Goal: Transaction & Acquisition: Purchase product/service

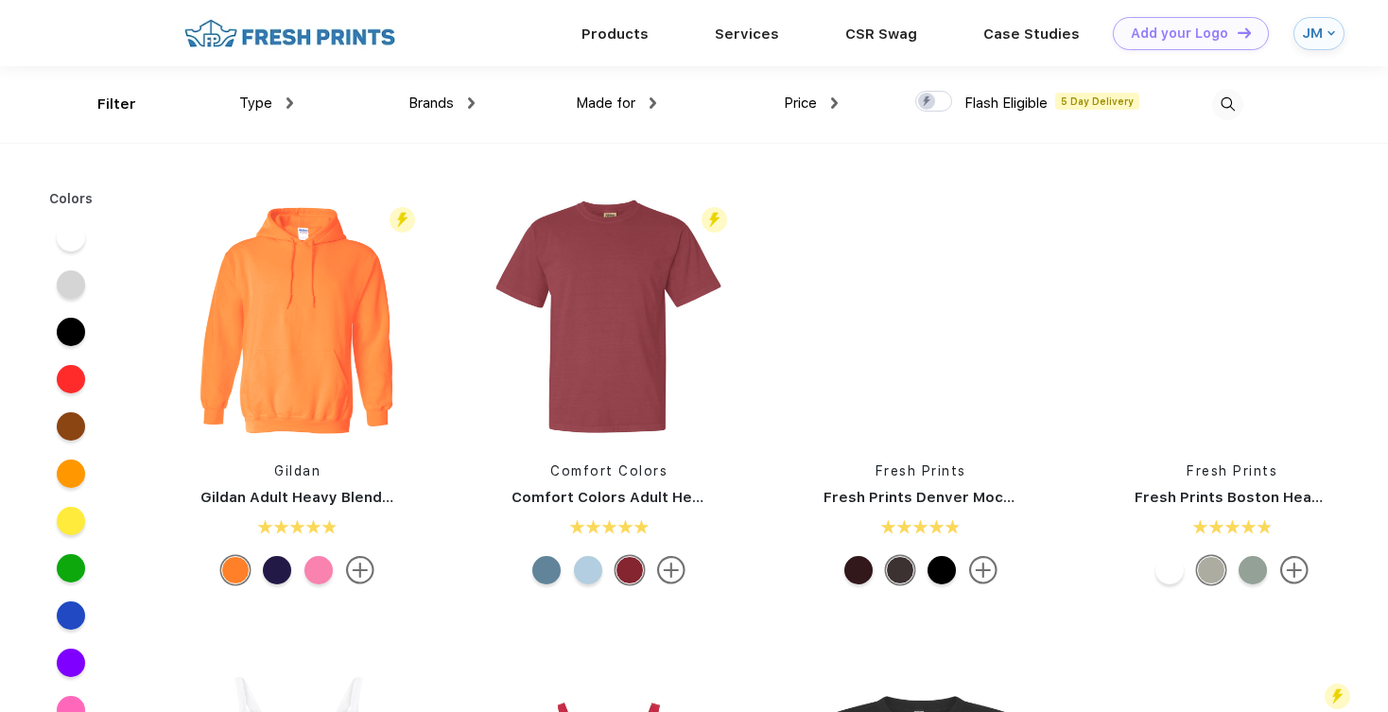
scroll to position [1, 0]
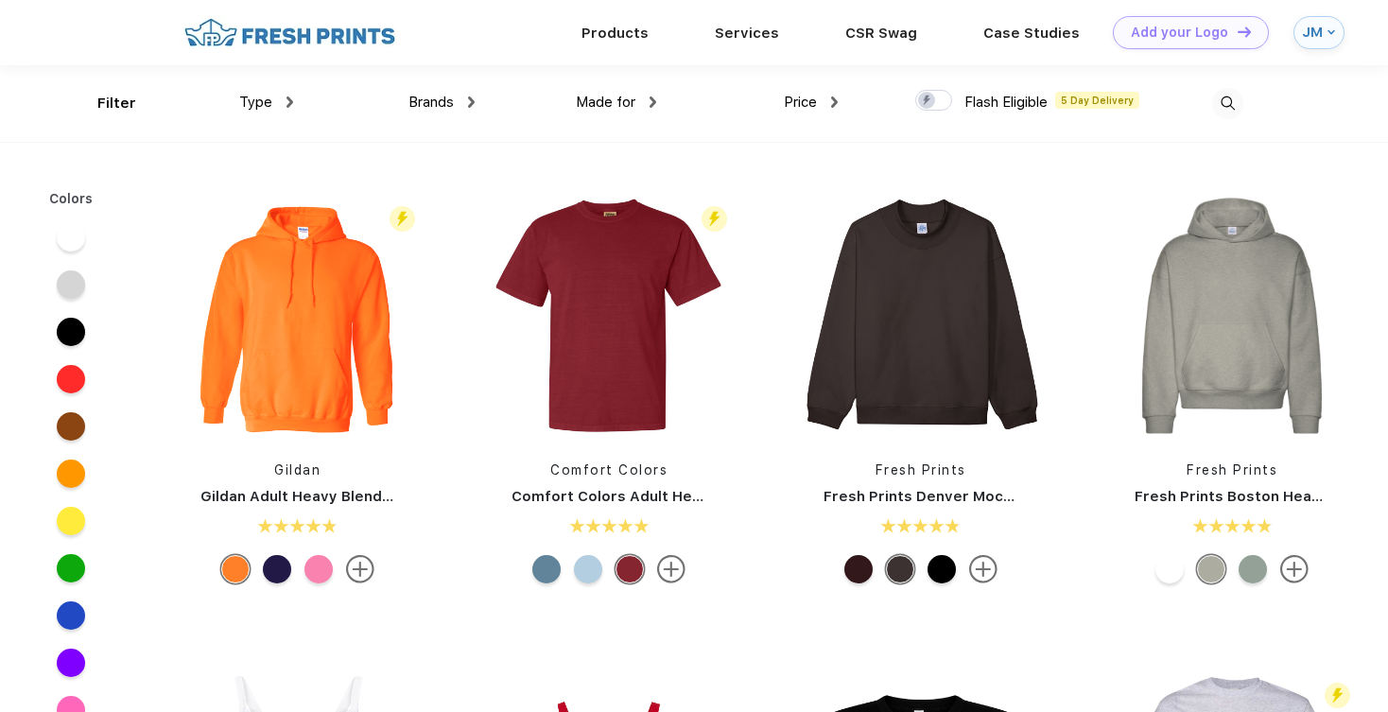
click at [269, 111] on div "Type" at bounding box center [266, 103] width 54 height 22
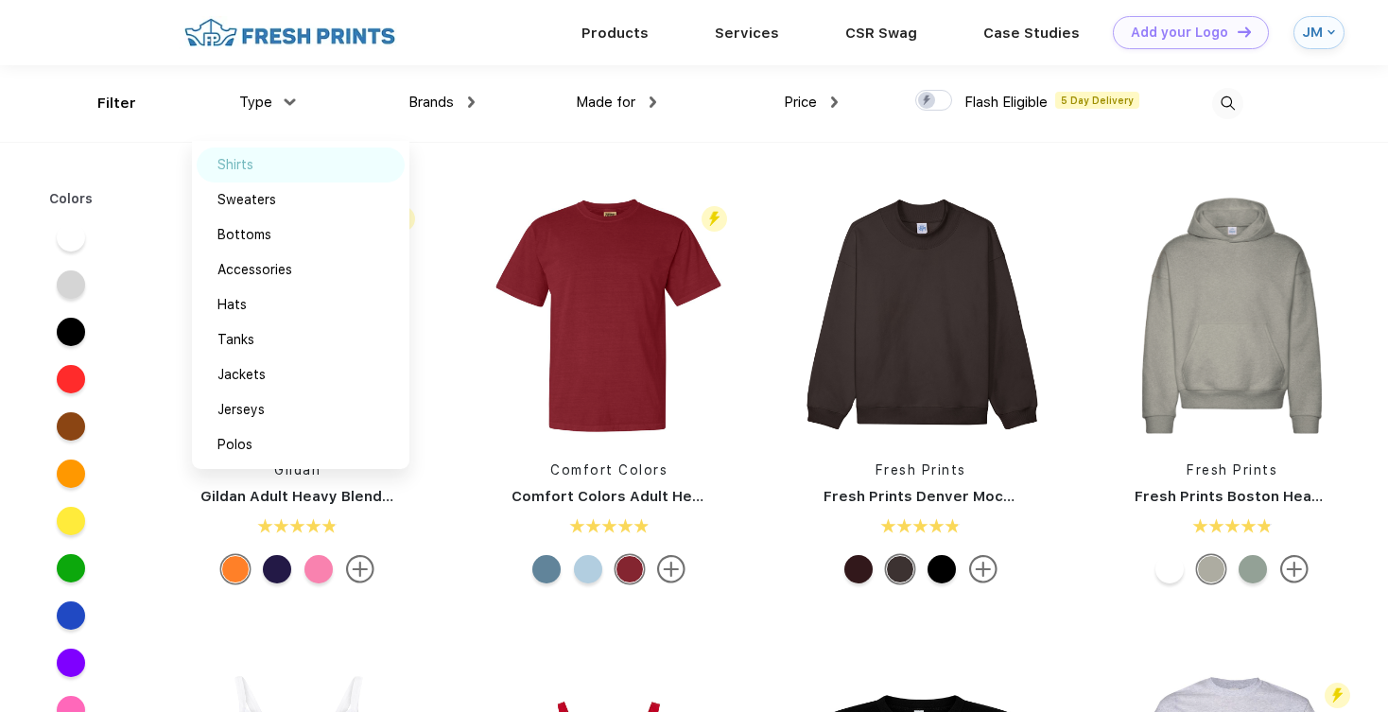
click at [267, 162] on div "Shirts" at bounding box center [301, 164] width 208 height 35
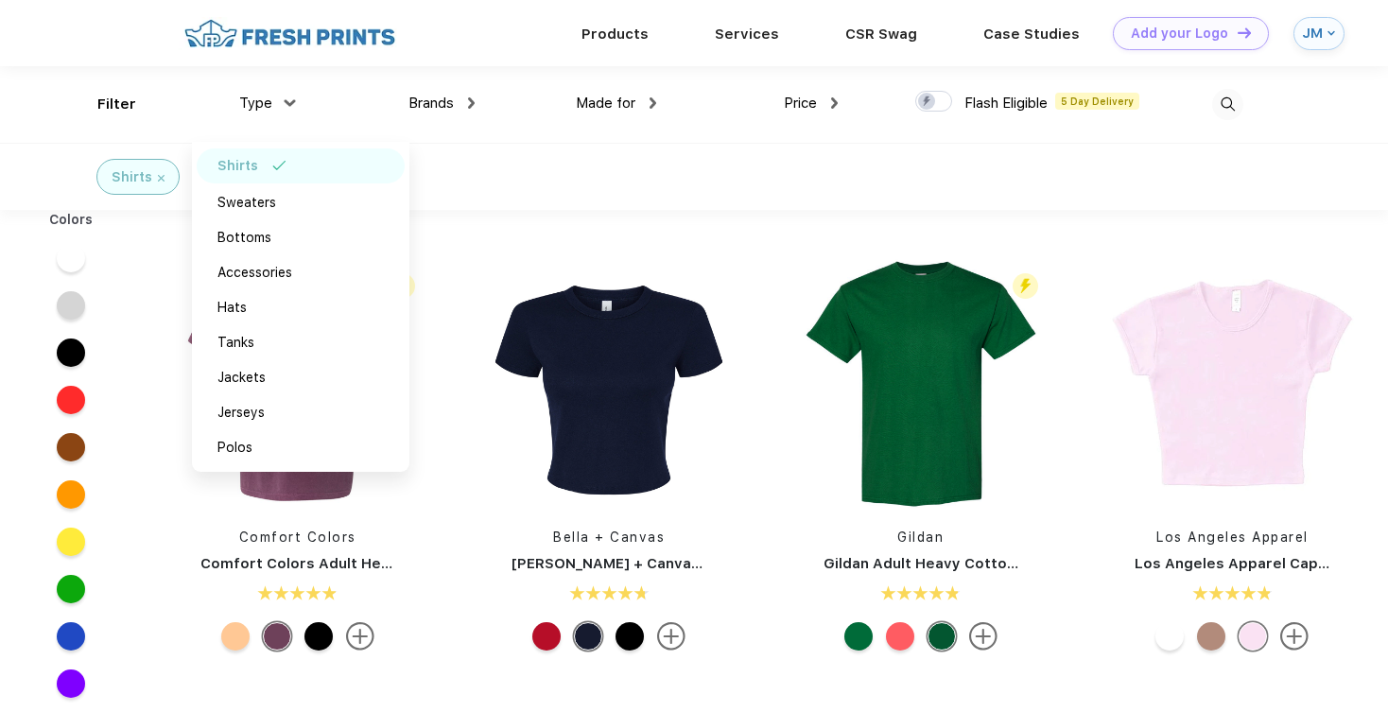
click at [627, 98] on span "Made for" at bounding box center [606, 103] width 60 height 17
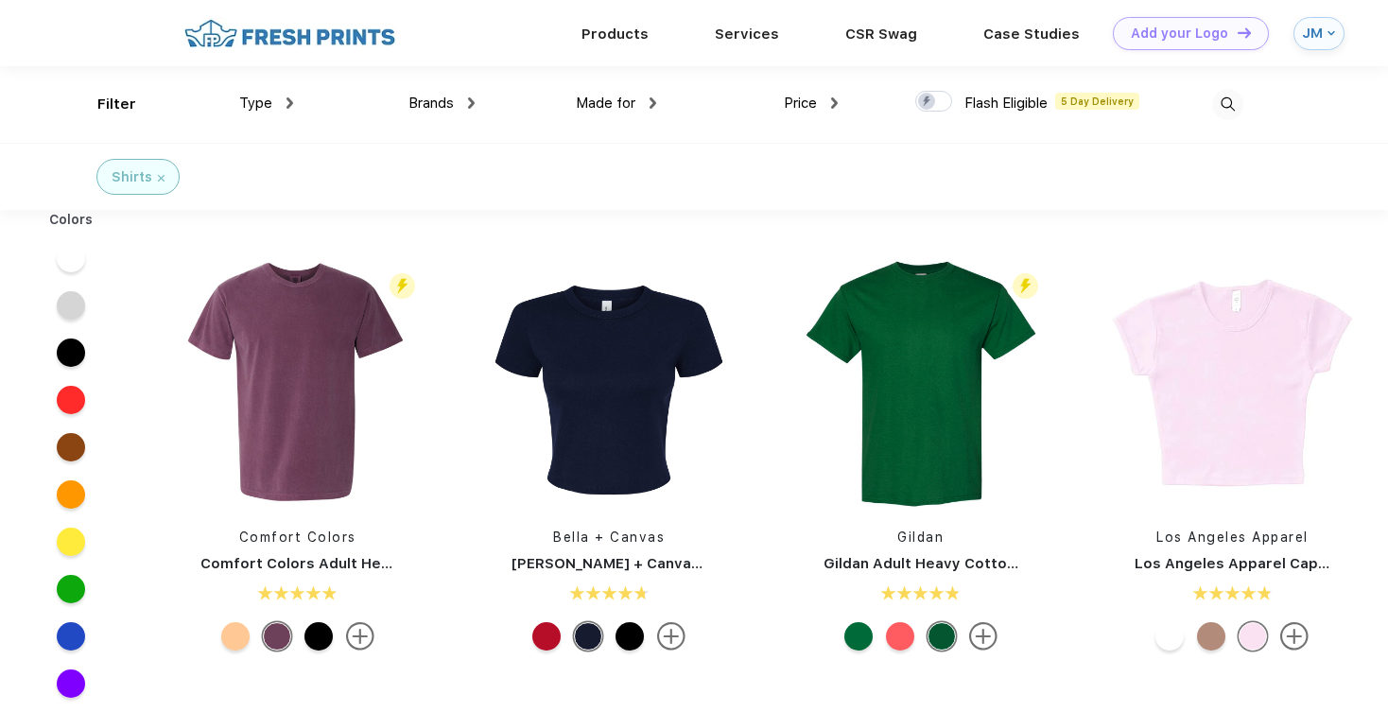
click at [627, 98] on span "Made for" at bounding box center [606, 103] width 60 height 17
click at [649, 100] on div "Made for" at bounding box center [616, 104] width 80 height 22
click at [609, 278] on div "Youth" at bounding box center [637, 270] width 208 height 35
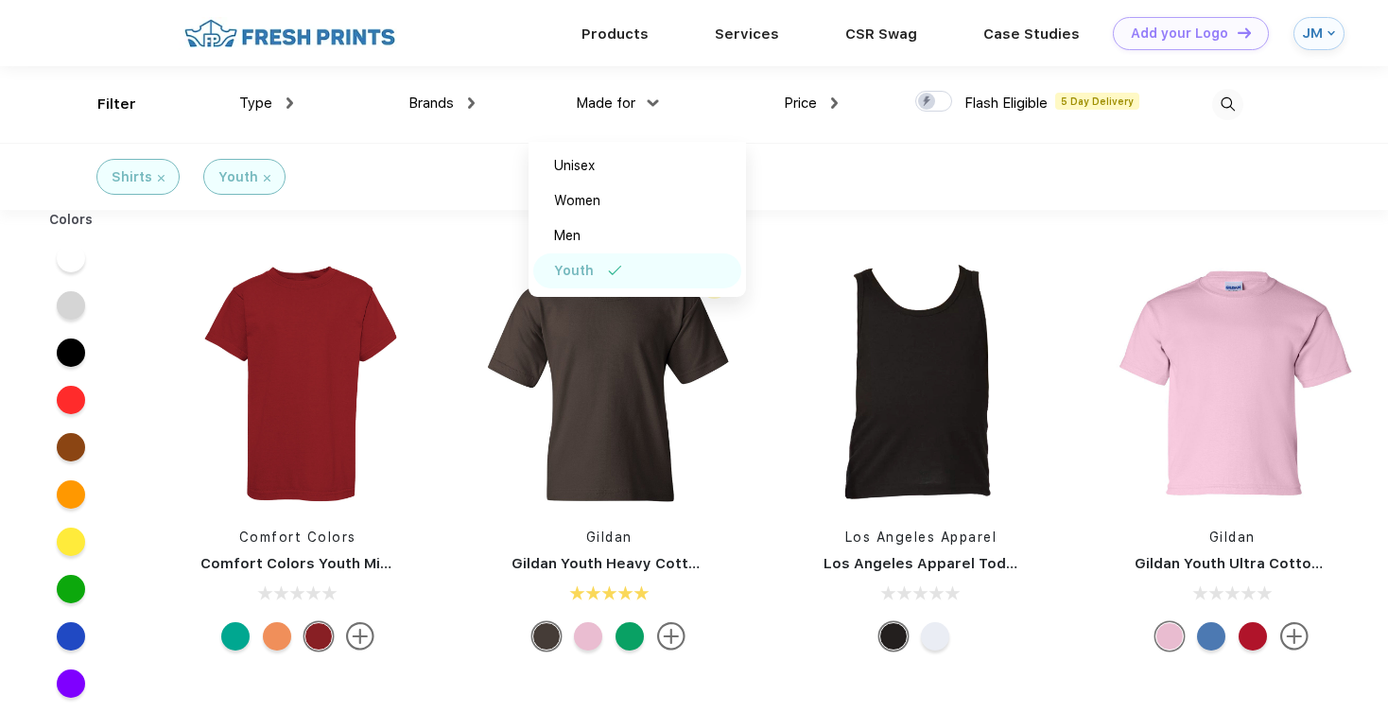
click at [836, 103] on img at bounding box center [834, 102] width 7 height 11
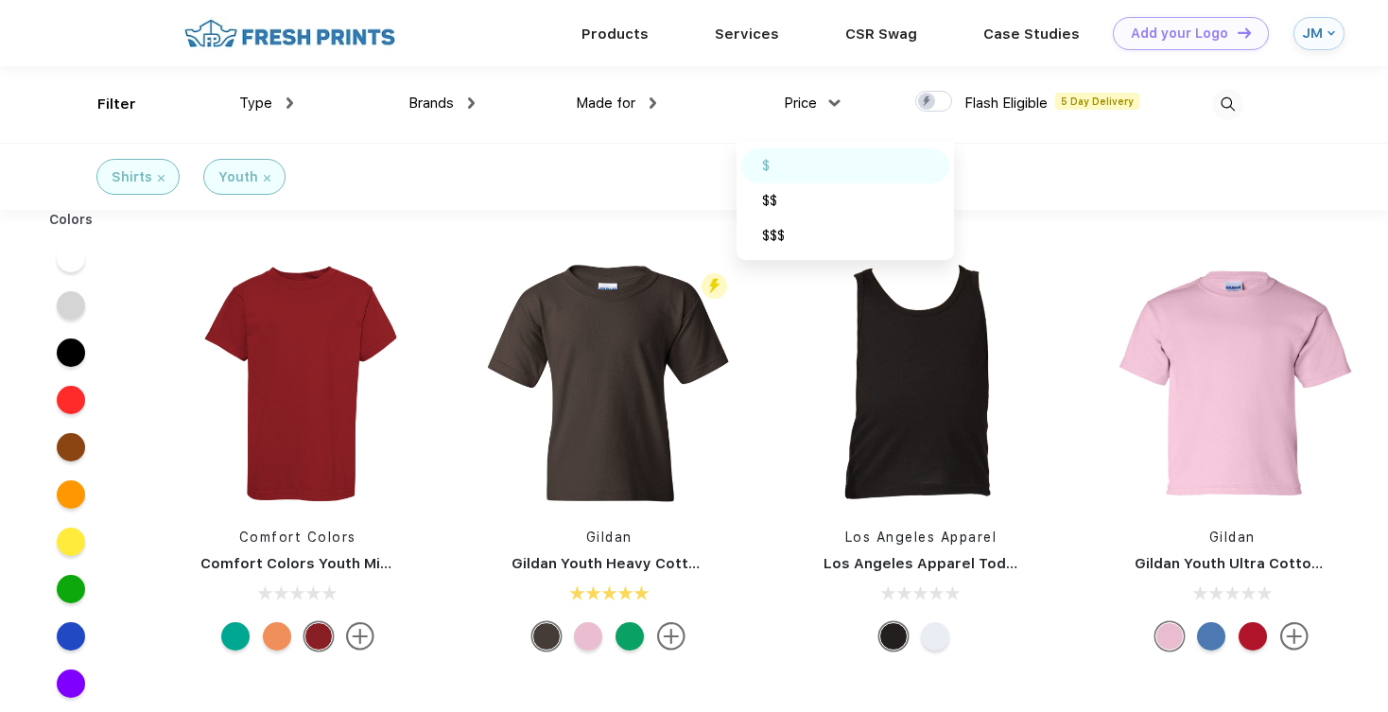
click at [809, 173] on div "$" at bounding box center [845, 165] width 208 height 35
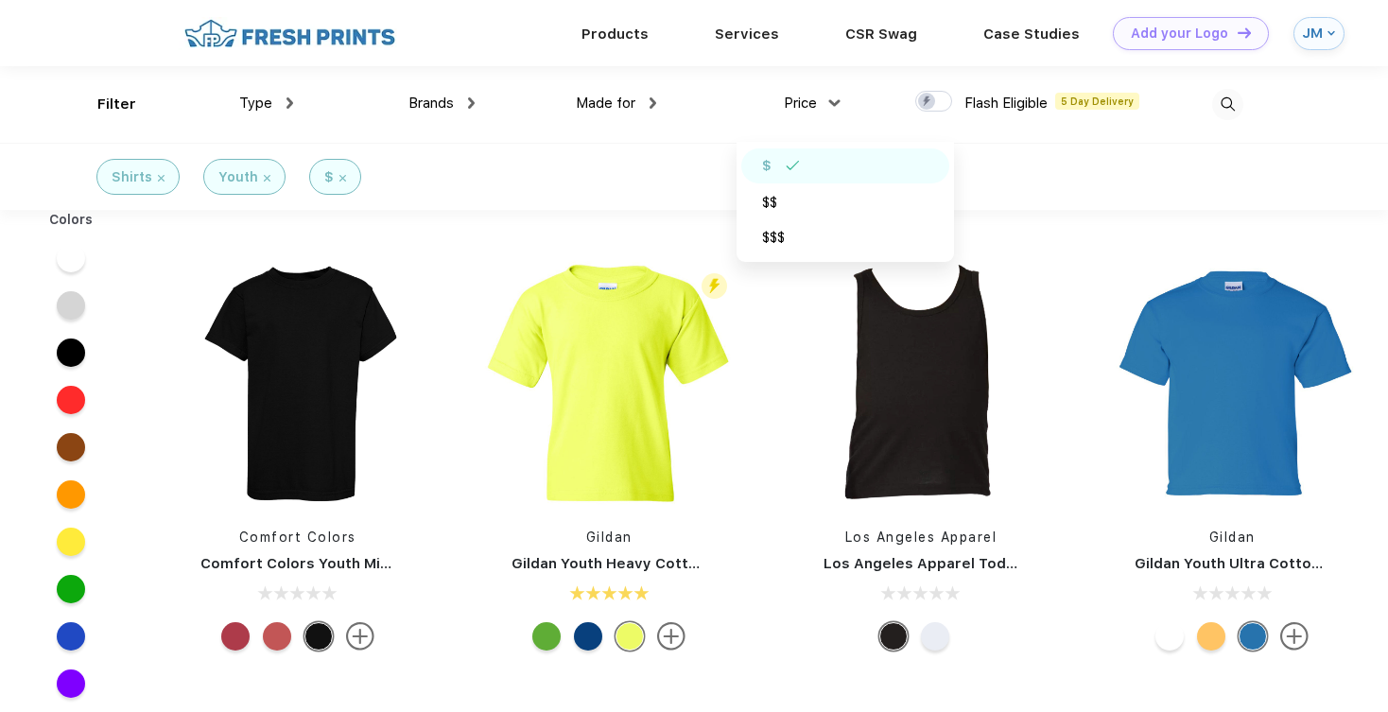
click at [645, 144] on div "Shirts Youth $" at bounding box center [694, 176] width 1388 height 67
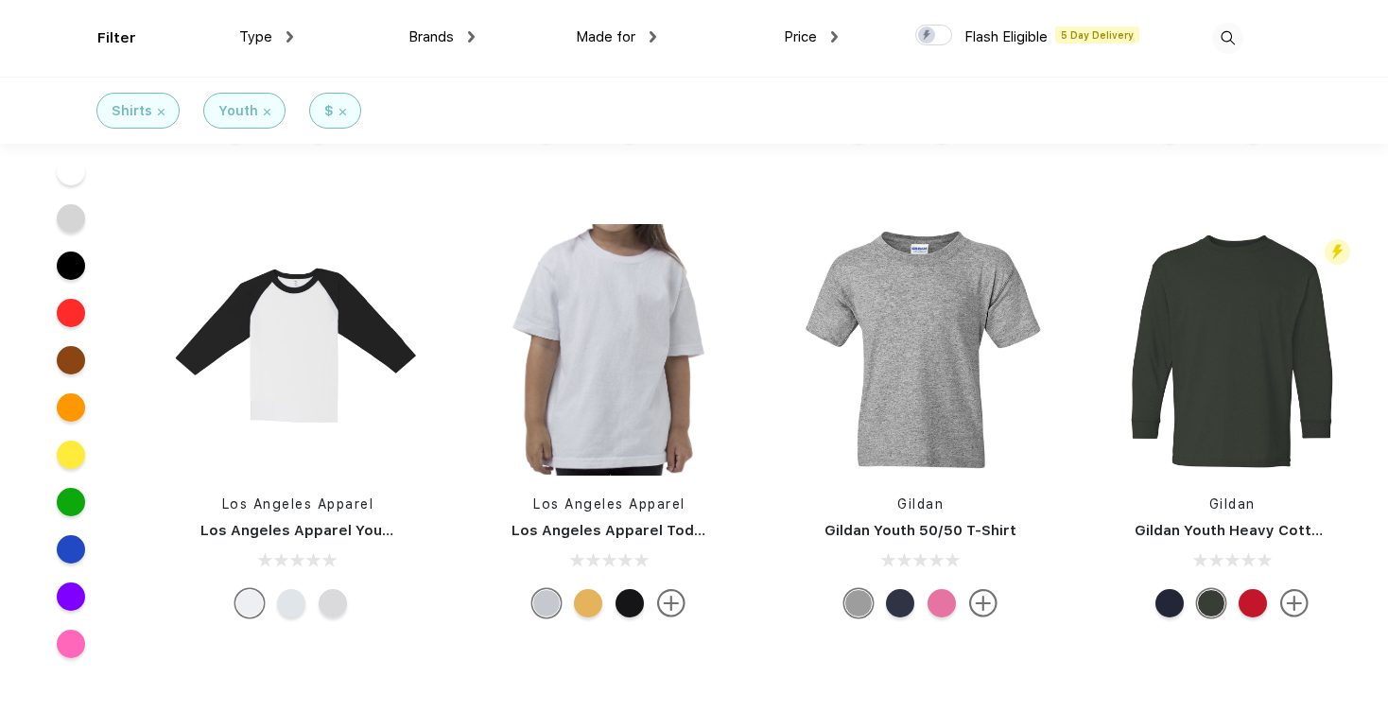
scroll to position [854, 0]
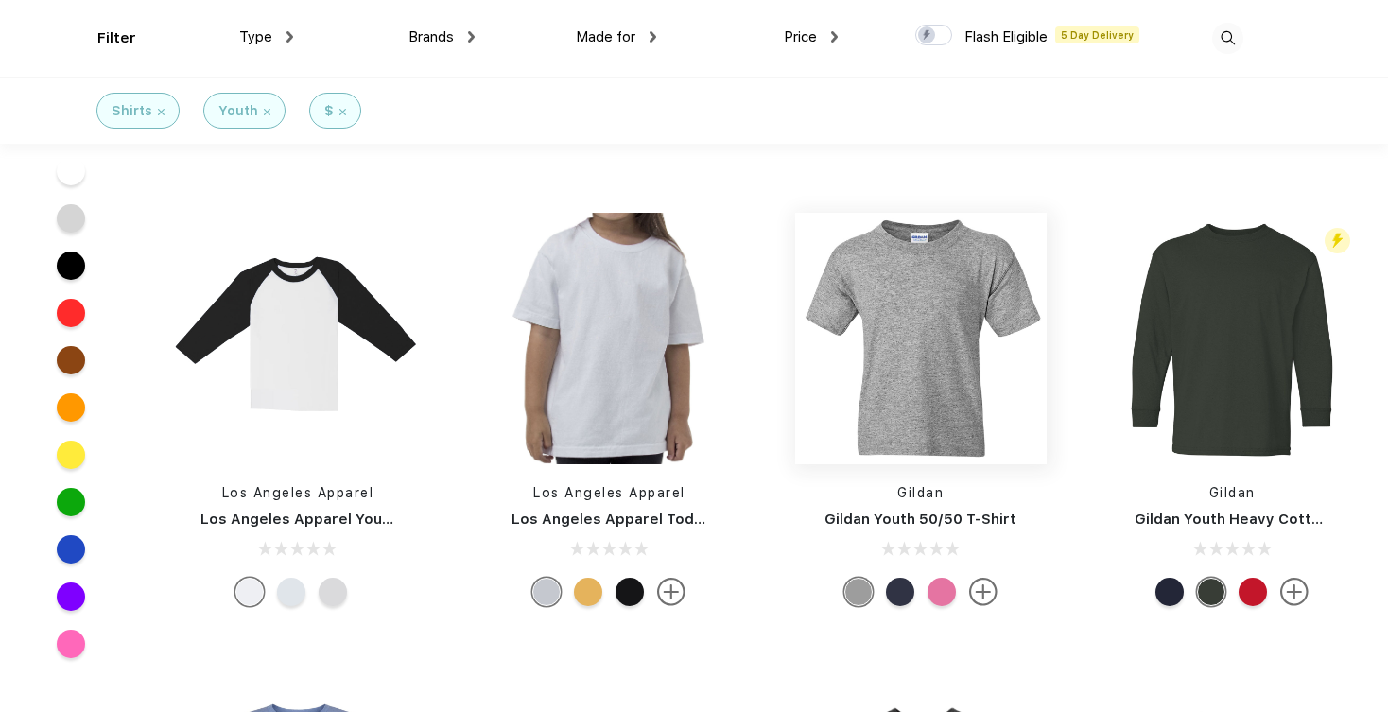
click at [943, 411] on img at bounding box center [921, 339] width 252 height 252
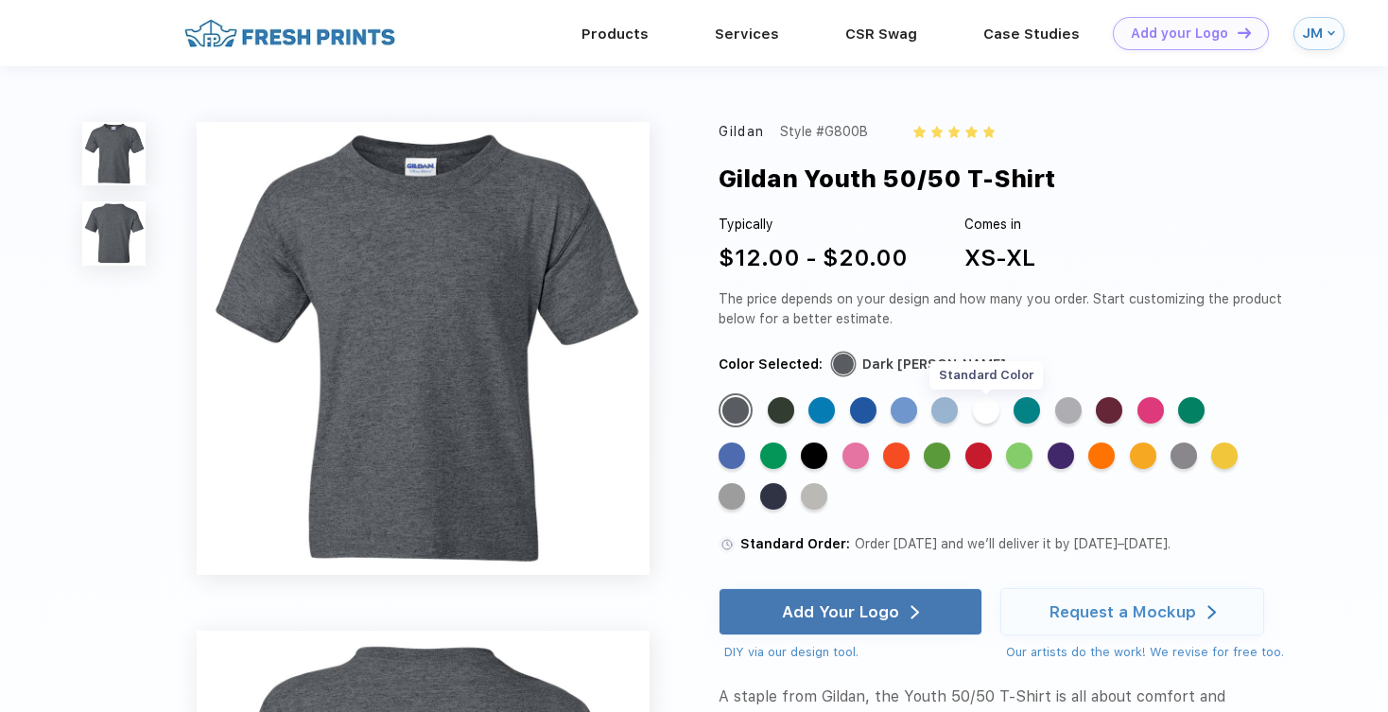
click at [988, 424] on div "Standard Color" at bounding box center [986, 410] width 26 height 26
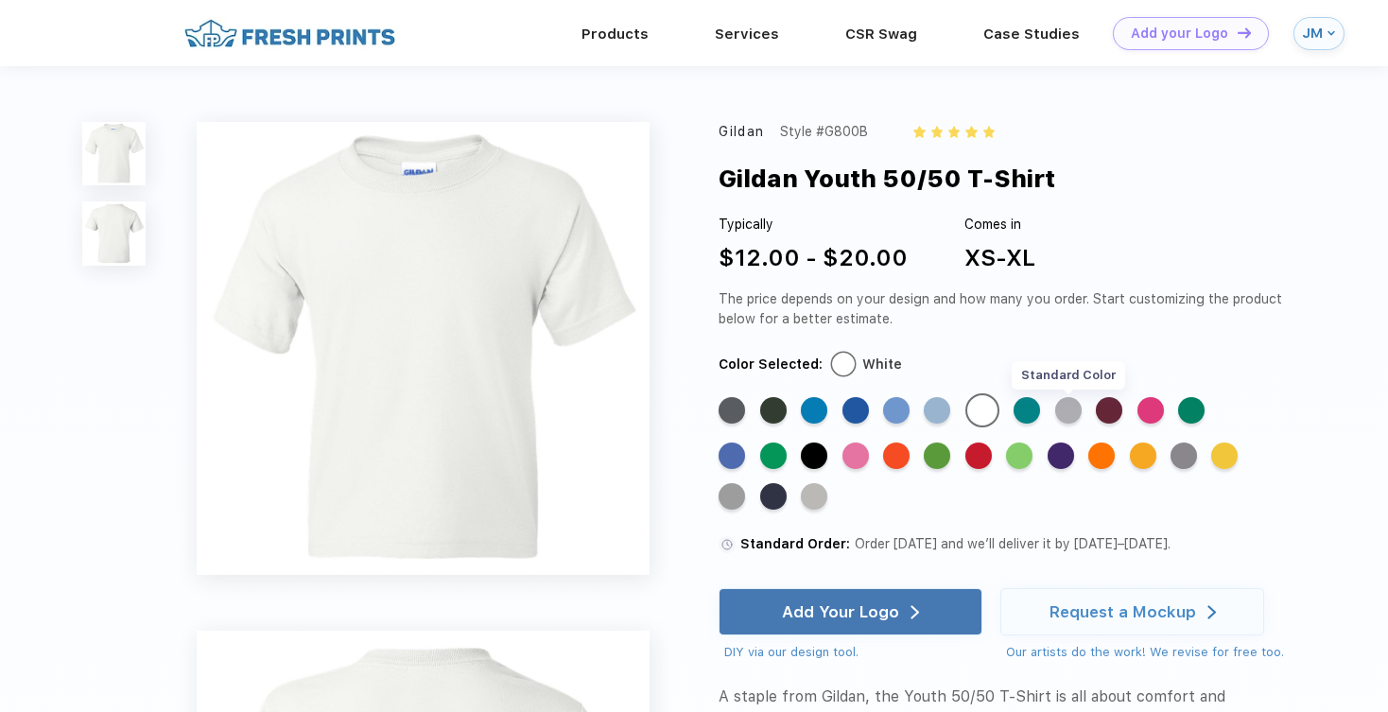
click at [1074, 424] on div "Standard Color" at bounding box center [1068, 410] width 26 height 26
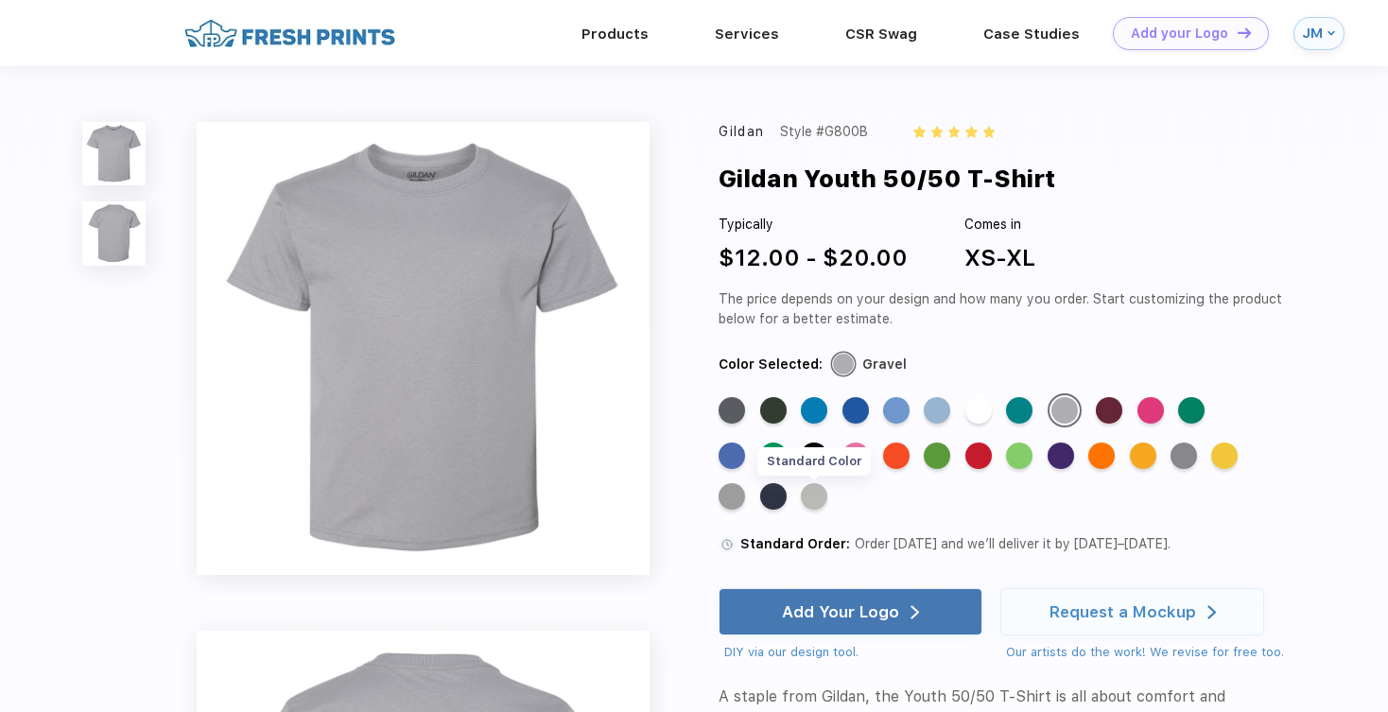
click at [814, 508] on div "Standard Color" at bounding box center [814, 496] width 26 height 26
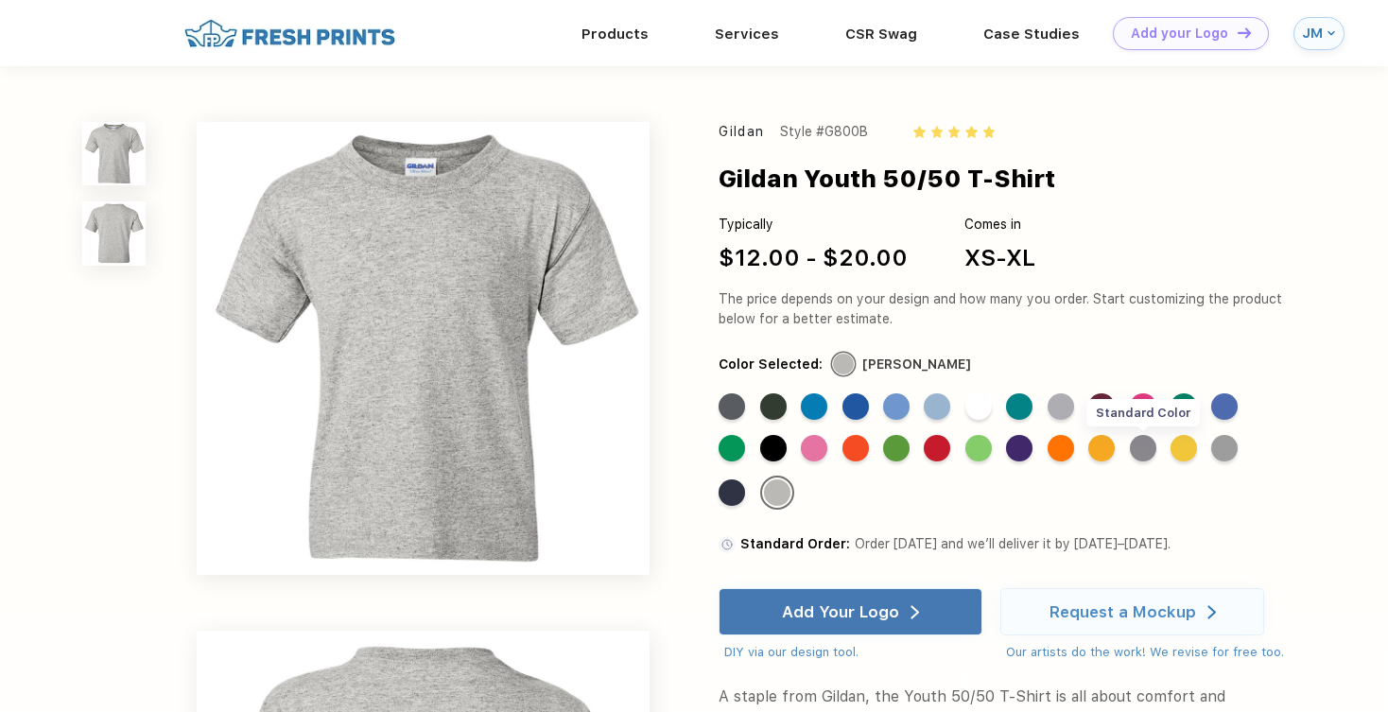
click at [1141, 461] on div "Standard Color" at bounding box center [1143, 448] width 26 height 26
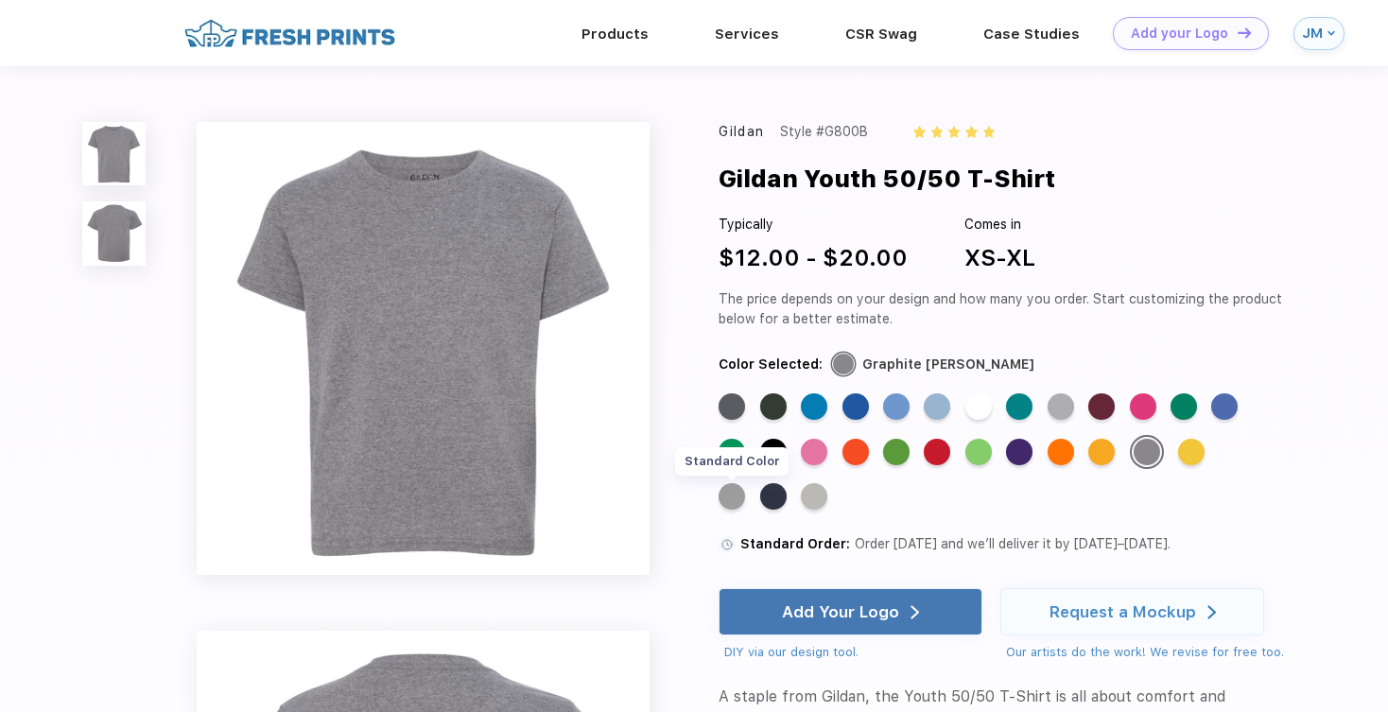
click at [739, 510] on div "Standard Color" at bounding box center [732, 496] width 26 height 26
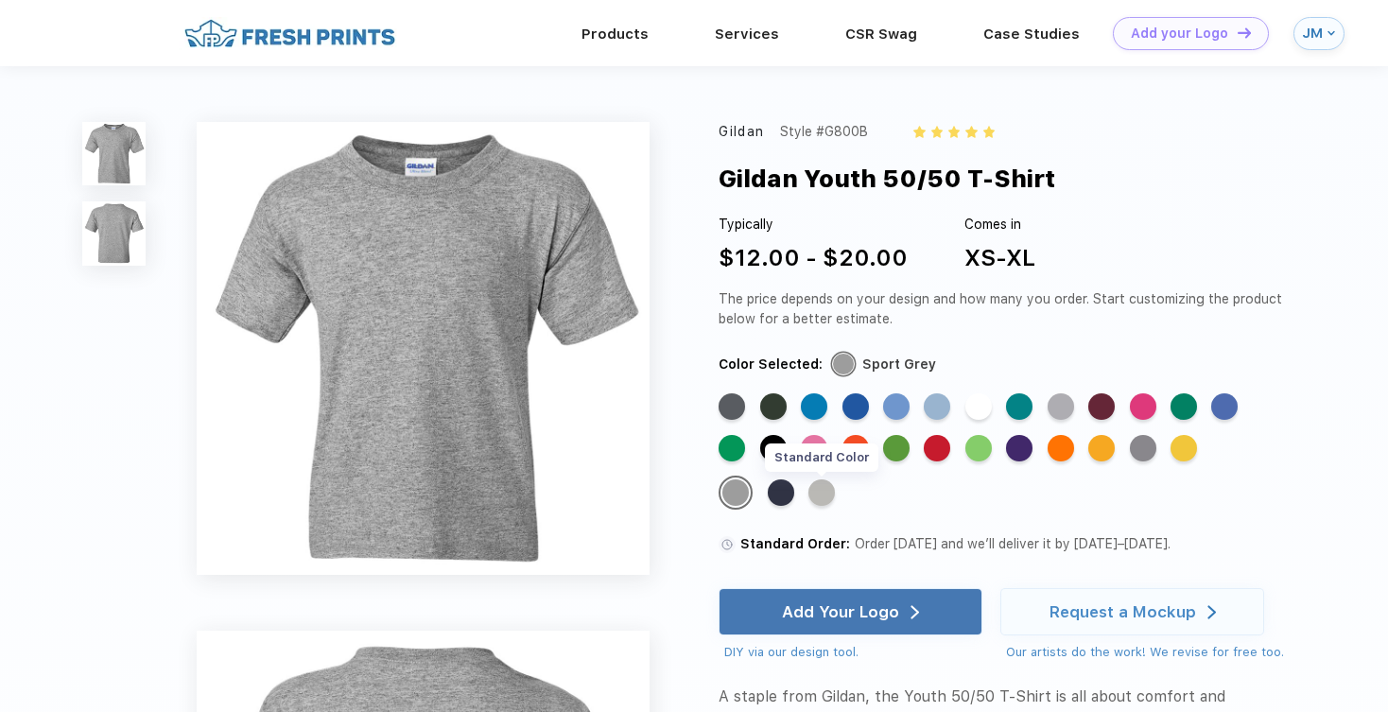
click at [826, 506] on div "Standard Color" at bounding box center [821, 492] width 26 height 26
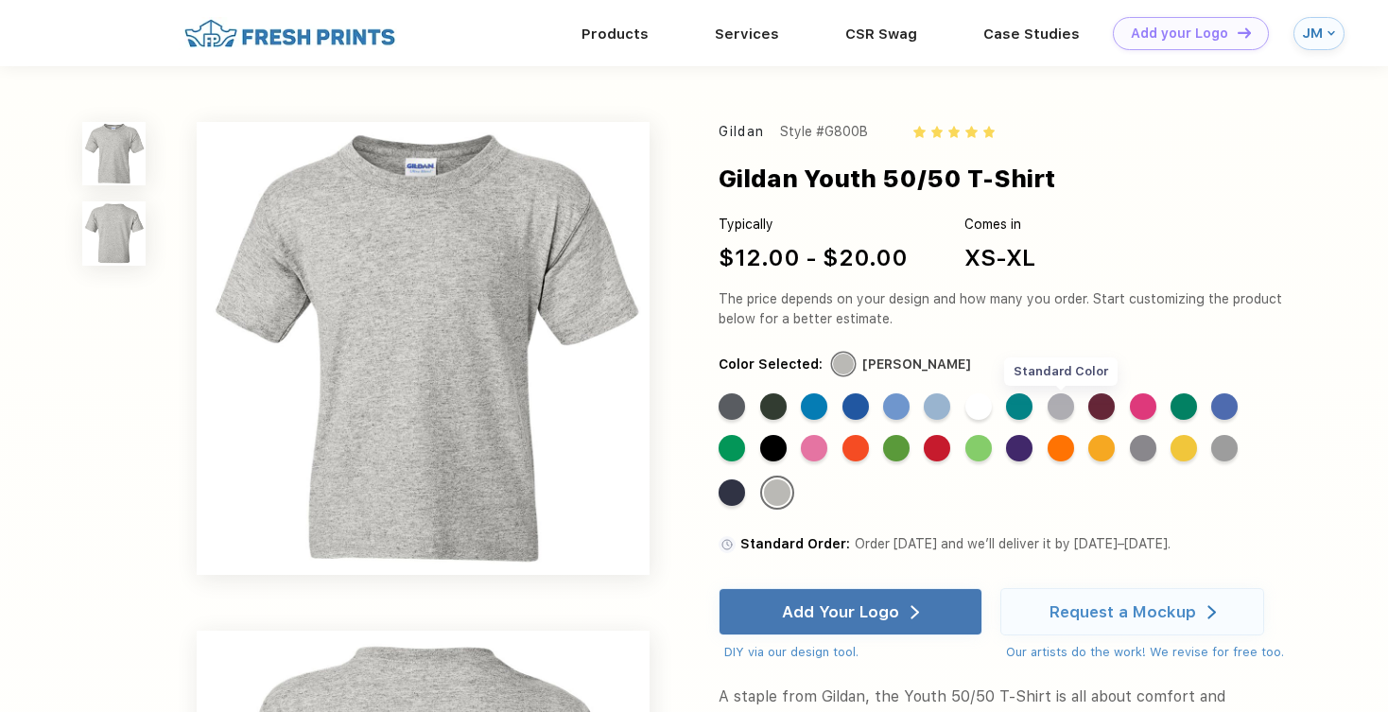
click at [1050, 420] on div "Standard Color" at bounding box center [1061, 406] width 26 height 26
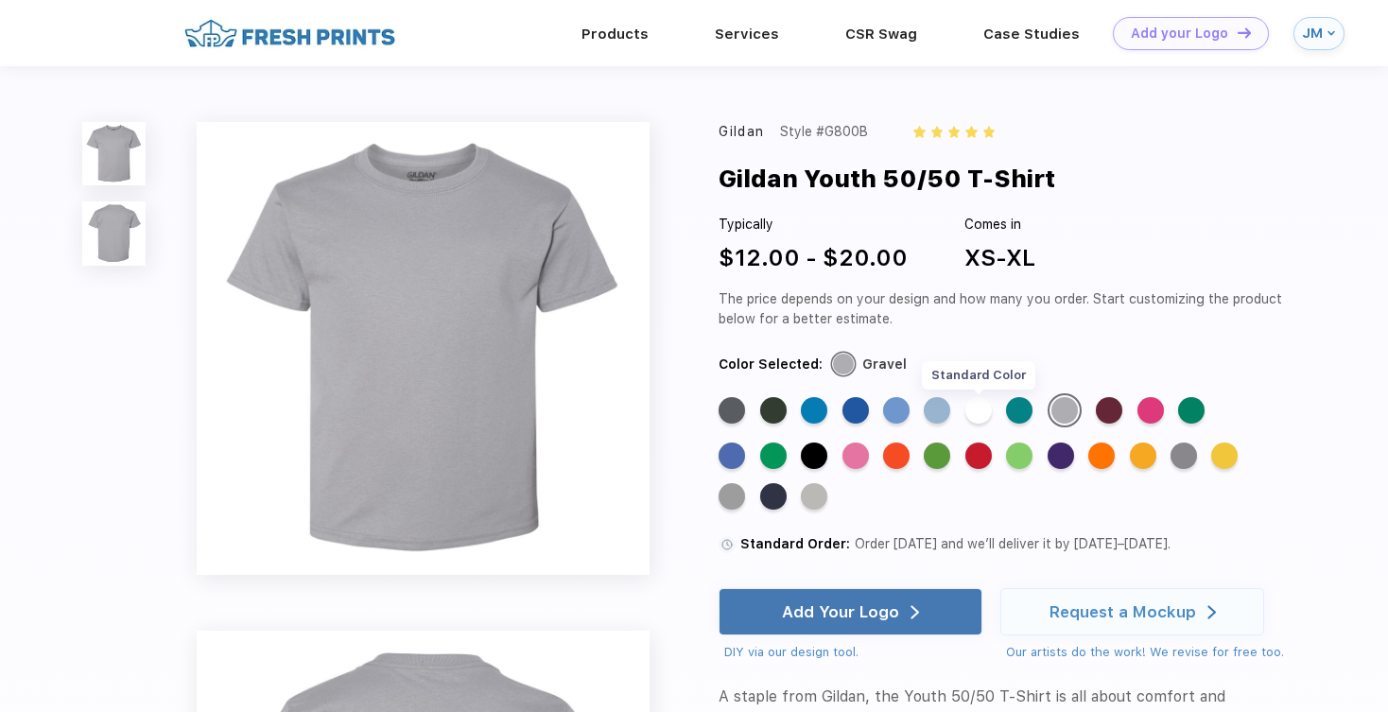
click at [984, 424] on div "Standard Color" at bounding box center [978, 410] width 26 height 26
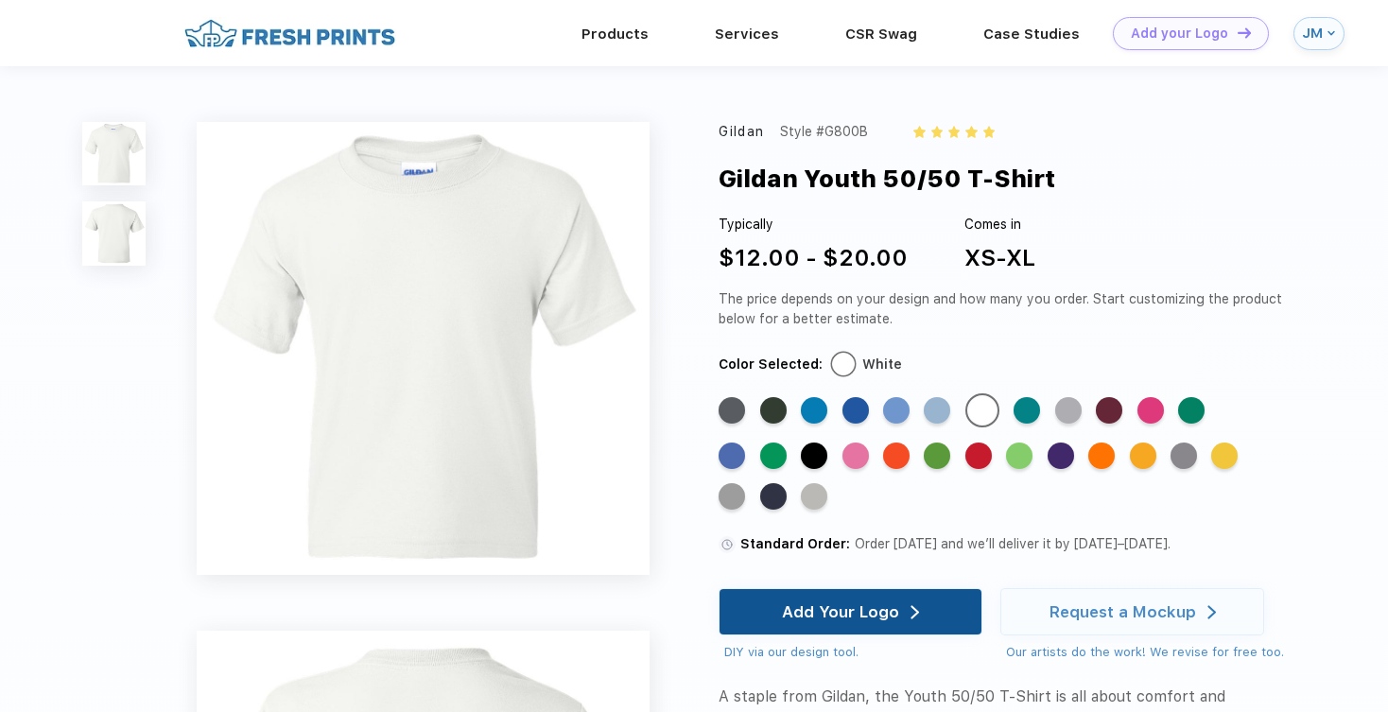
click at [867, 621] on div "Add Your Logo" at bounding box center [840, 611] width 117 height 19
